Goal: Task Accomplishment & Management: Use online tool/utility

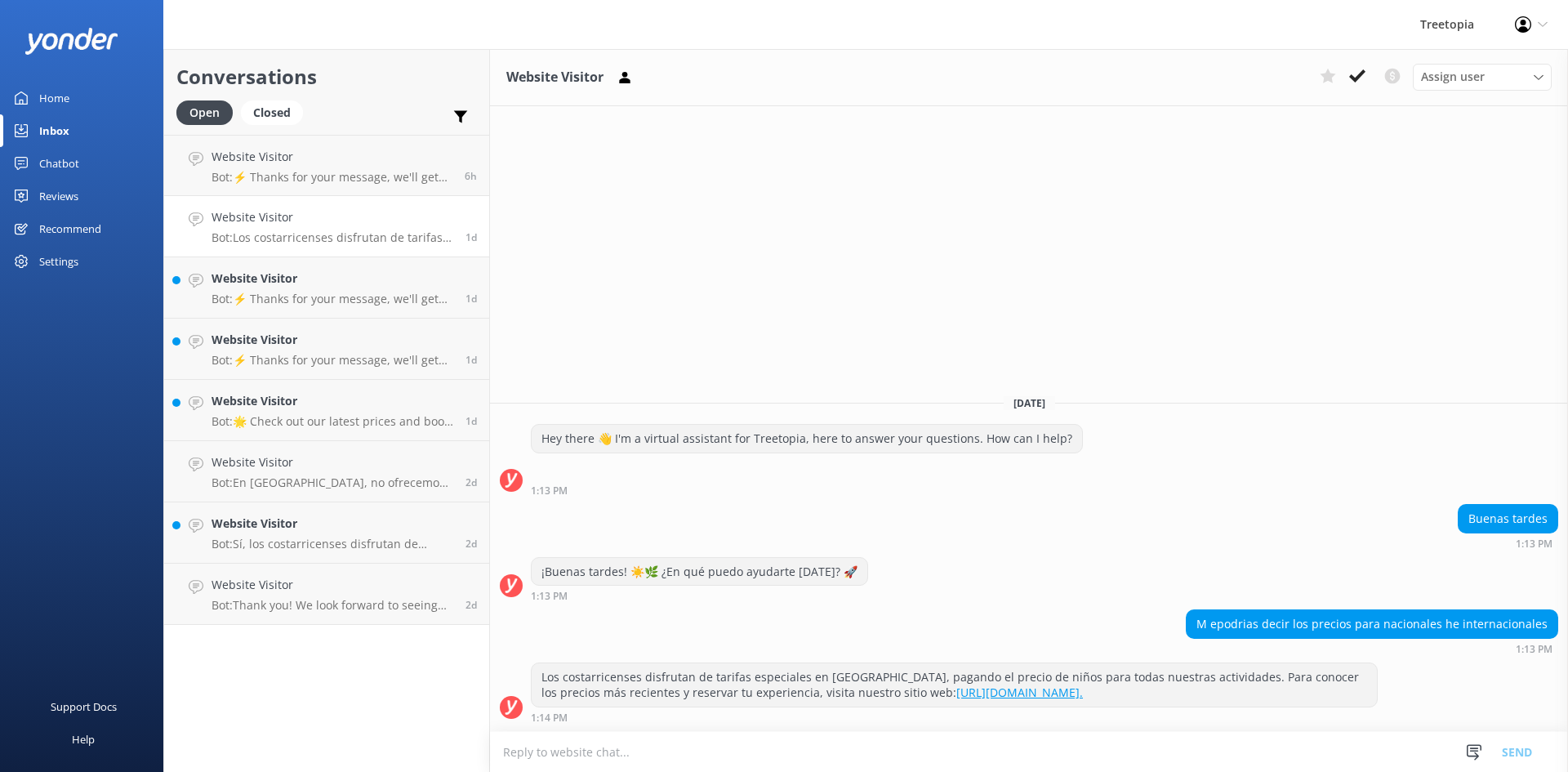
click at [111, 161] on link "Chatbot" at bounding box center [81, 163] width 163 height 32
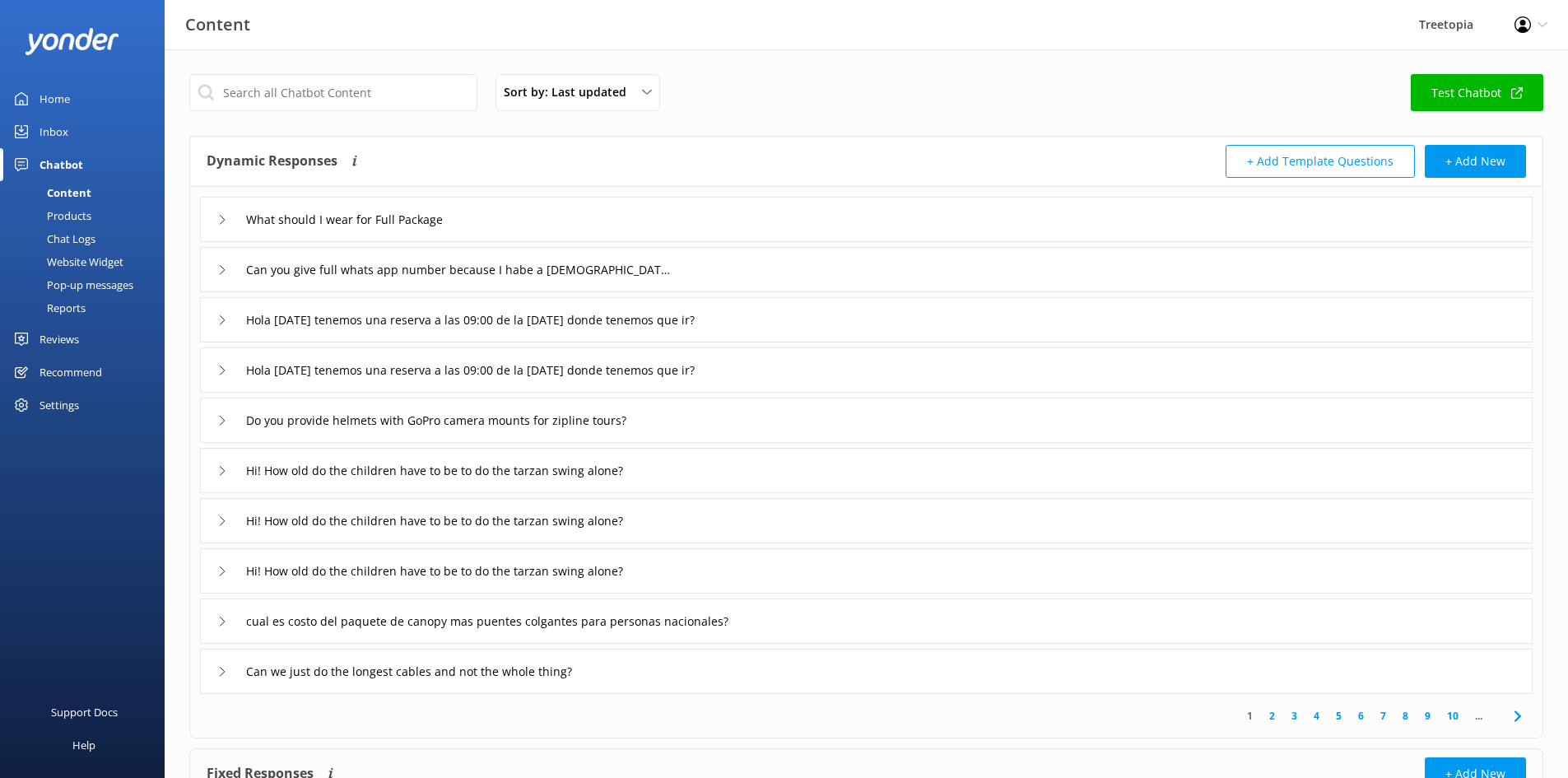
click at [81, 238] on div "Chat Logs" at bounding box center [52, 239] width 85 height 23
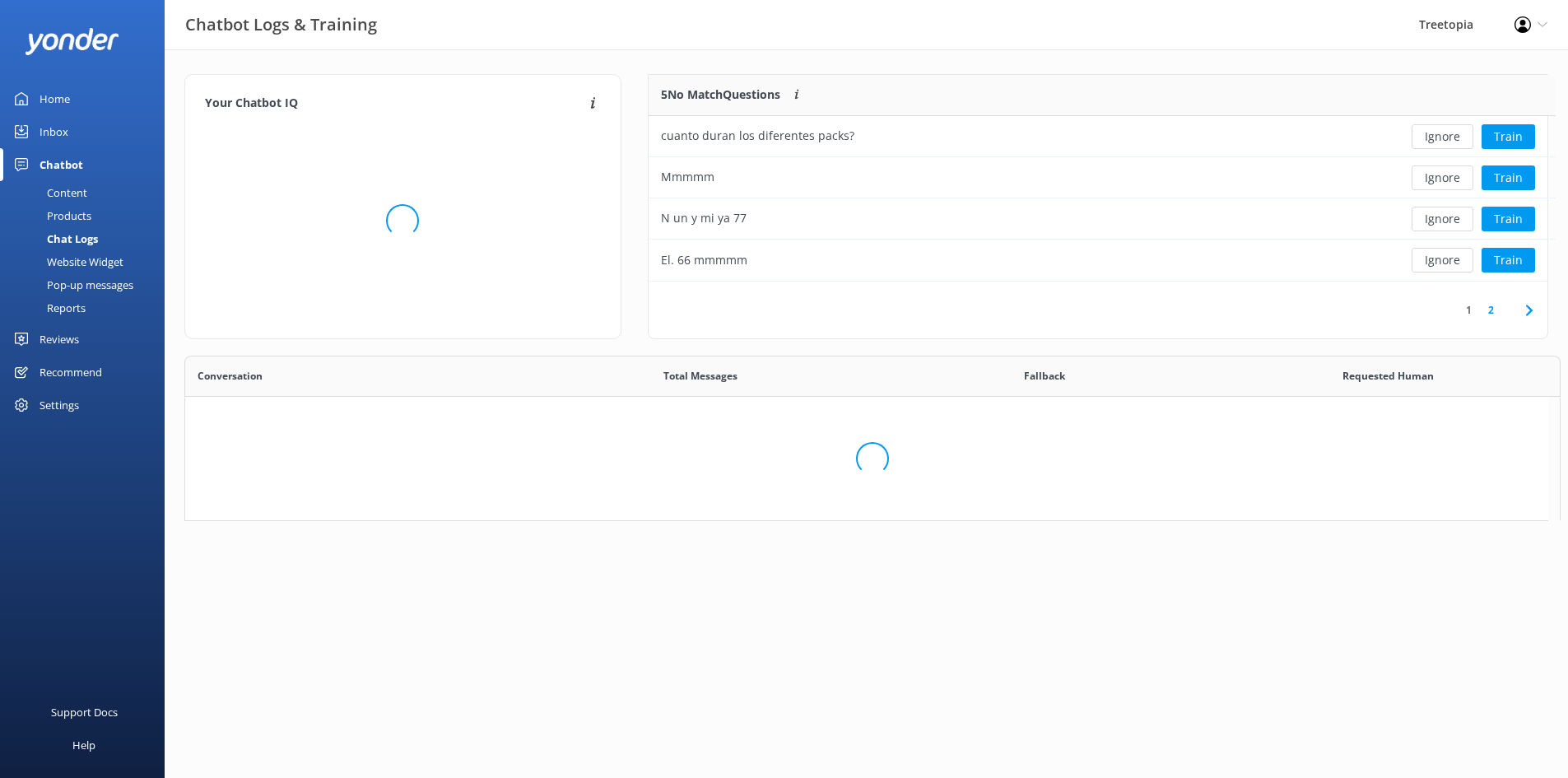
scroll to position [564, 1350]
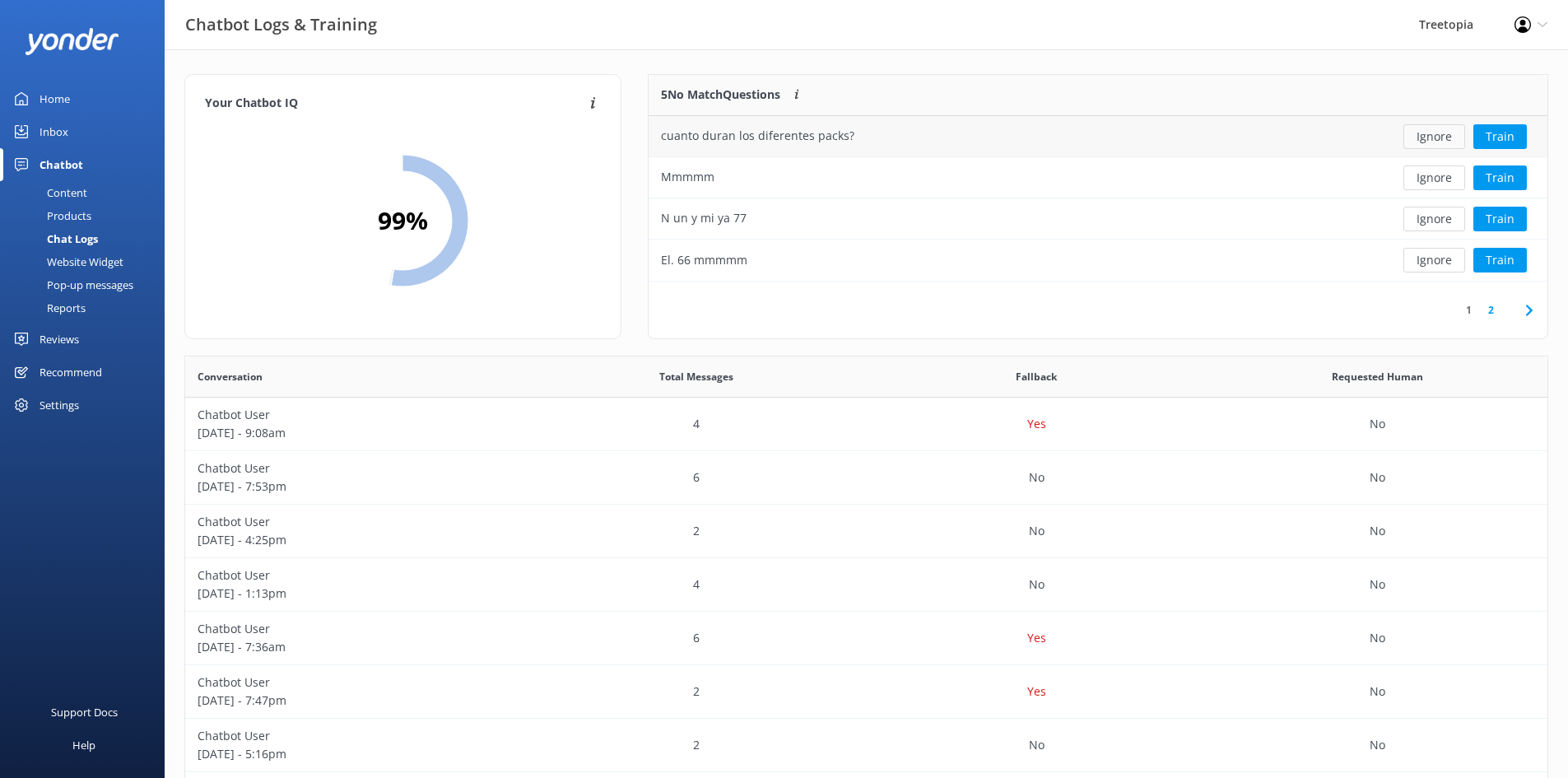
click at [1444, 131] on button "Ignore" at bounding box center [1434, 137] width 61 height 25
click at [1444, 139] on button "Ignore" at bounding box center [1434, 137] width 61 height 25
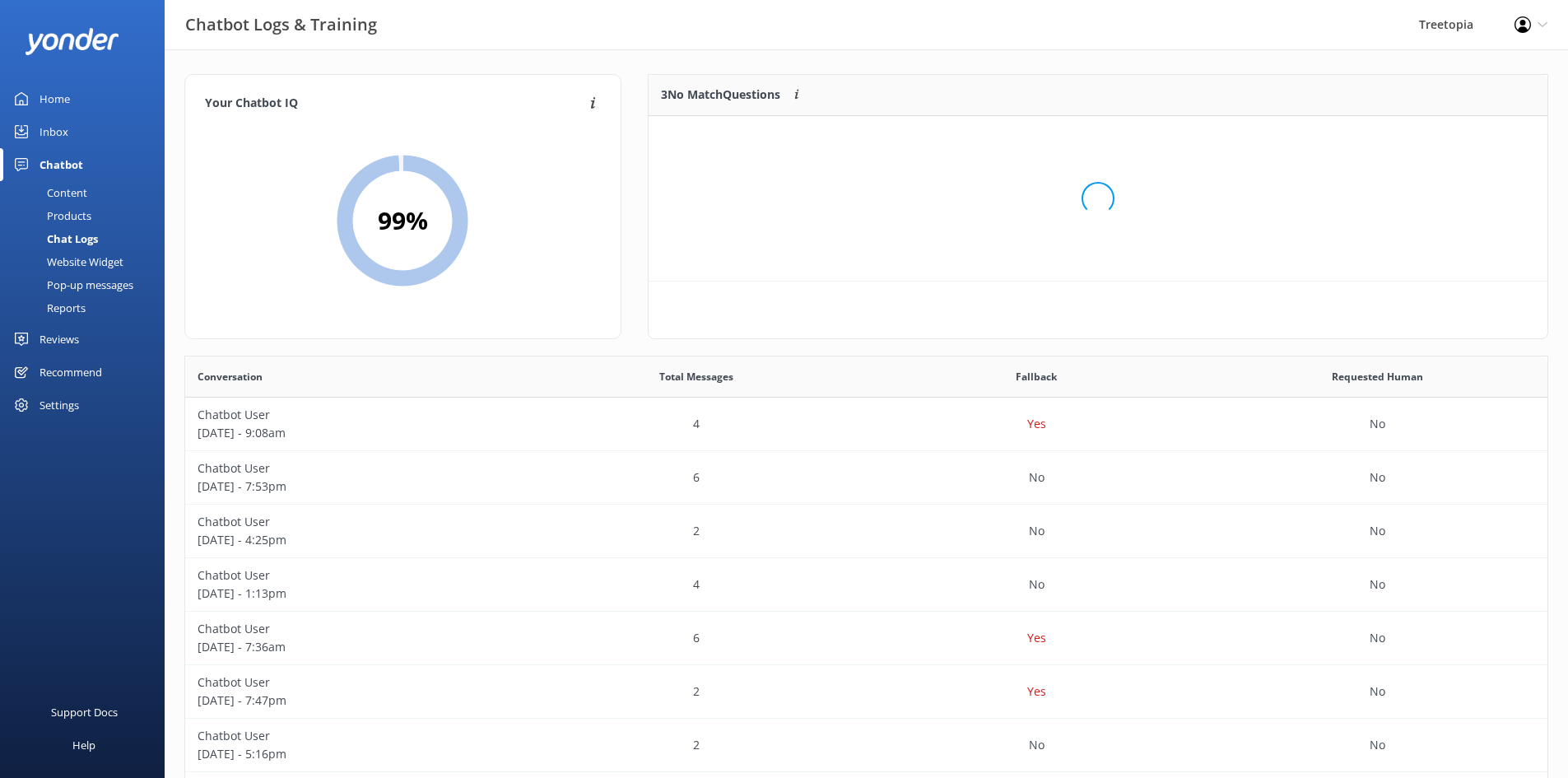
scroll to position [153, 887]
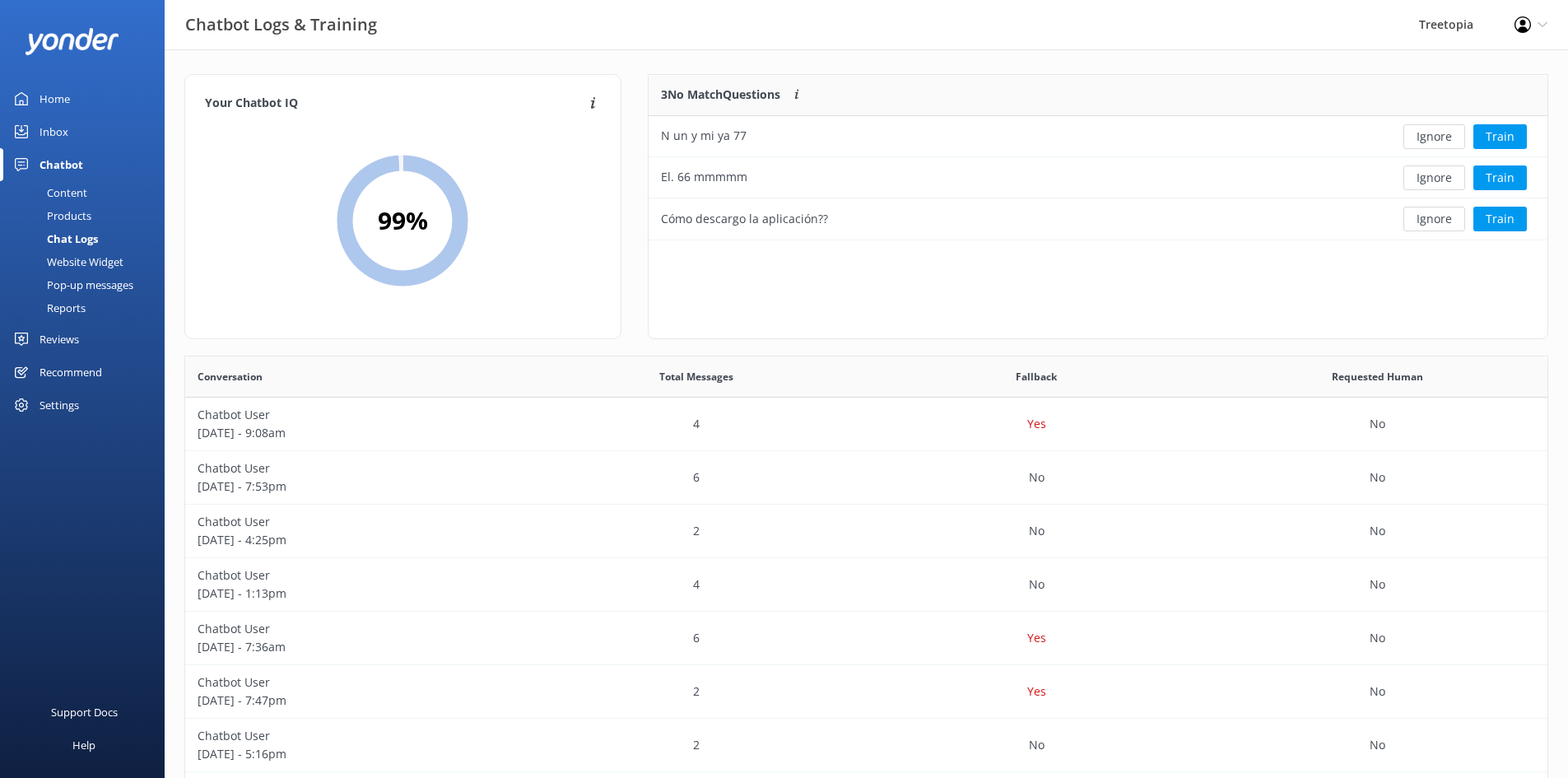
click at [1444, 139] on button "Ignore" at bounding box center [1434, 137] width 61 height 25
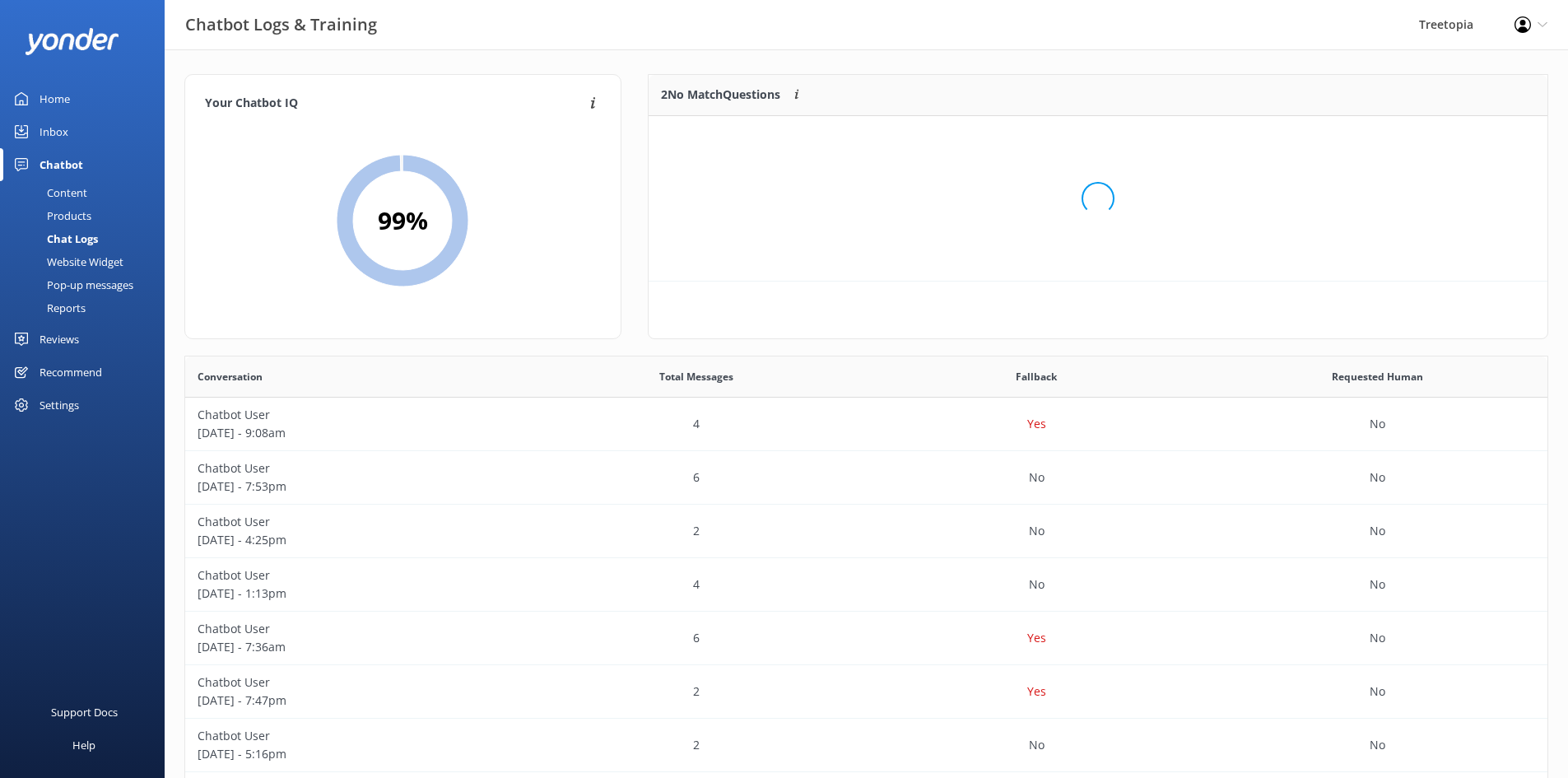
click at [1444, 139] on div "Loading.." at bounding box center [1098, 199] width 866 height 778
click at [1444, 139] on button "Ignore" at bounding box center [1434, 137] width 61 height 25
